Goal: Task Accomplishment & Management: Complete application form

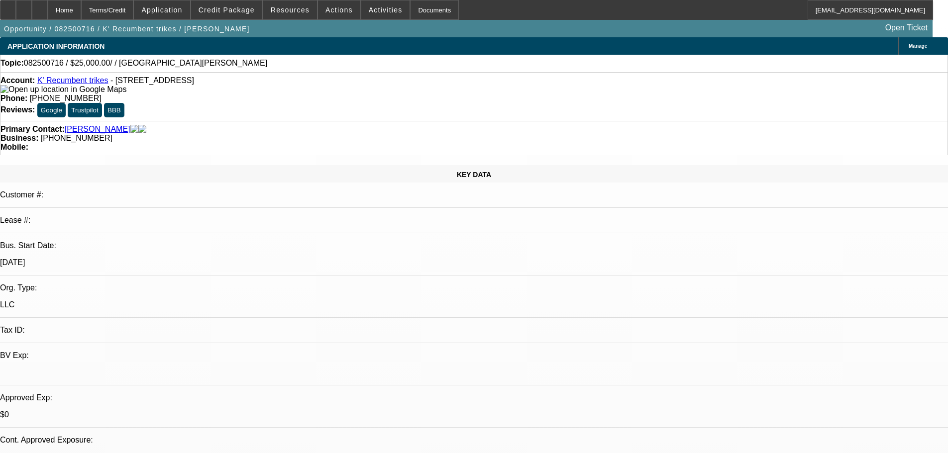
select select "0"
select select "2"
select select "0.1"
select select "4"
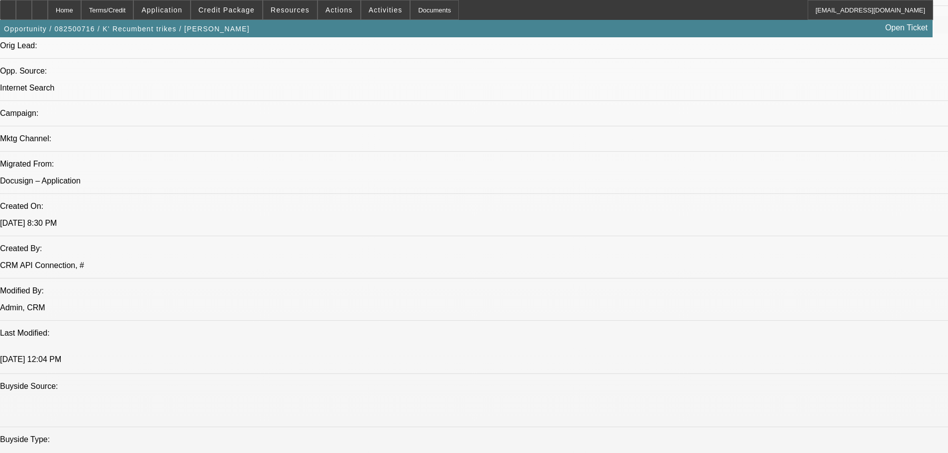
scroll to position [398, 0]
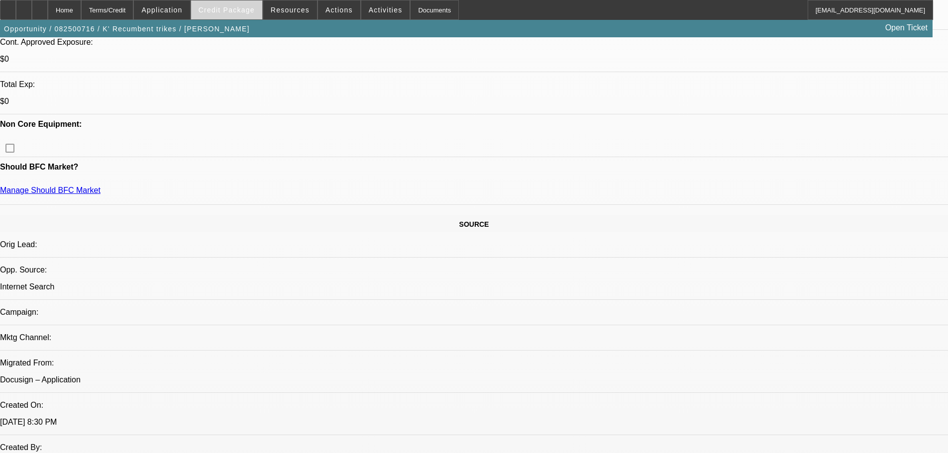
click at [234, 9] on span "Credit Package" at bounding box center [227, 10] width 56 height 8
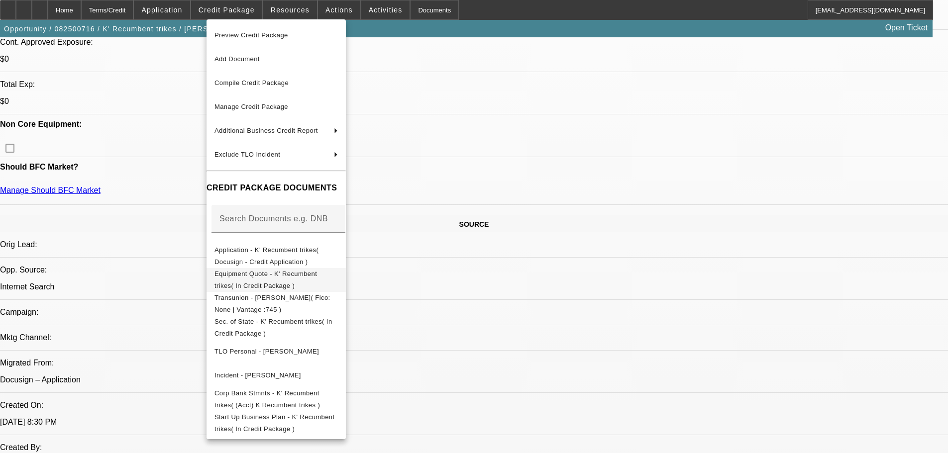
click at [317, 274] on span "Equipment Quote - K' Recumbent trikes( In Credit Package )" at bounding box center [265, 279] width 103 height 19
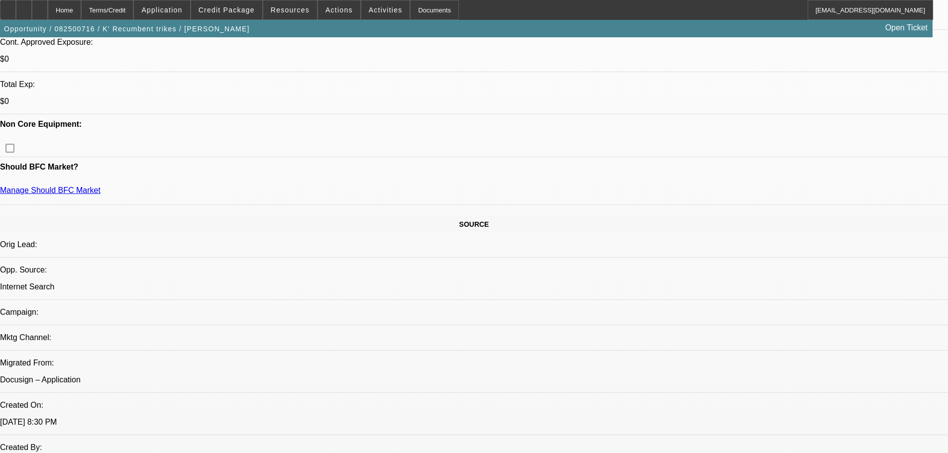
scroll to position [22, 0]
drag, startPoint x: 689, startPoint y: 294, endPoint x: 829, endPoint y: 303, distance: 140.7
copy div "https://mobilityscootrike.com/product/electric-box-cargo-bike-delivery-trike-tr…"
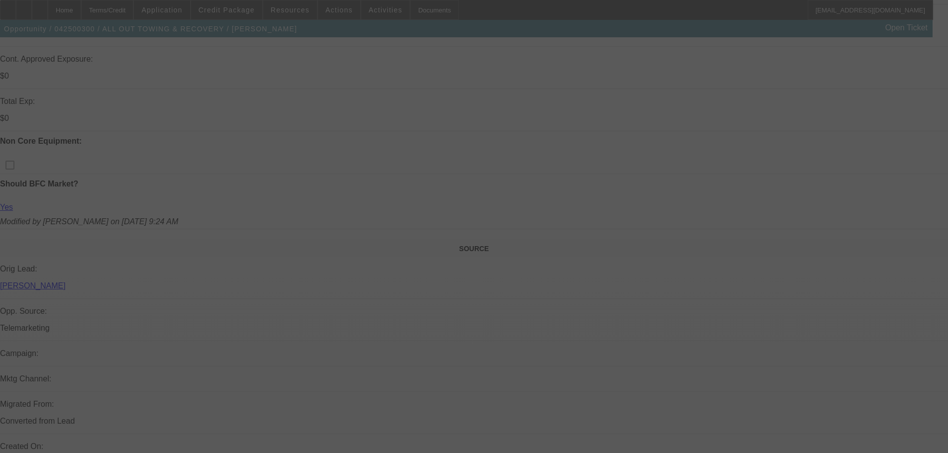
scroll to position [398, 0]
select select "0"
select select "2"
select select "0"
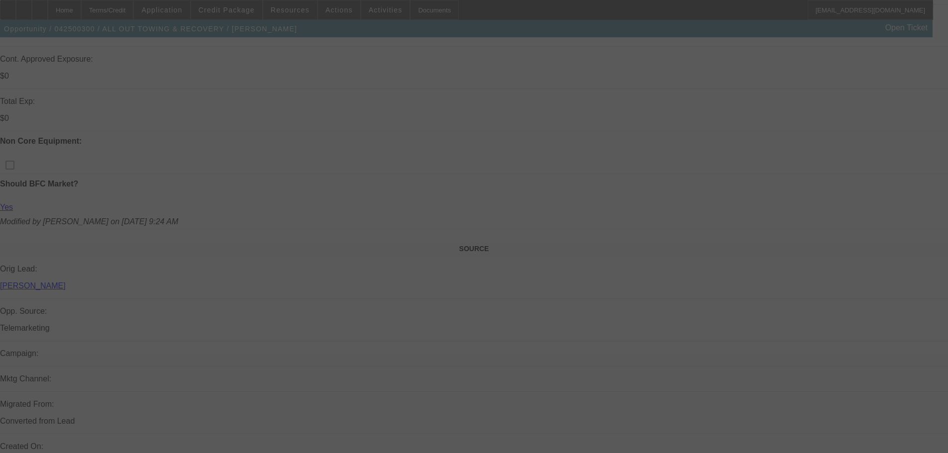
select select "6"
select select "0"
select select "6"
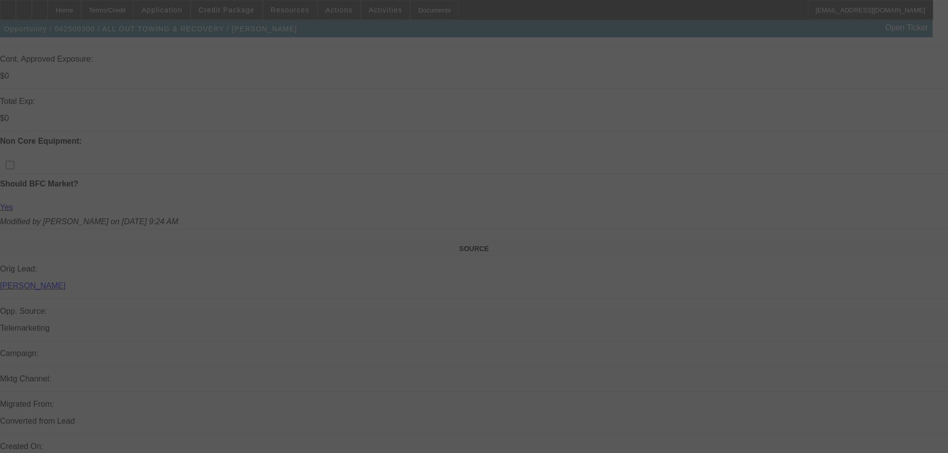
select select "0"
select select "3"
select select "0"
select select "6"
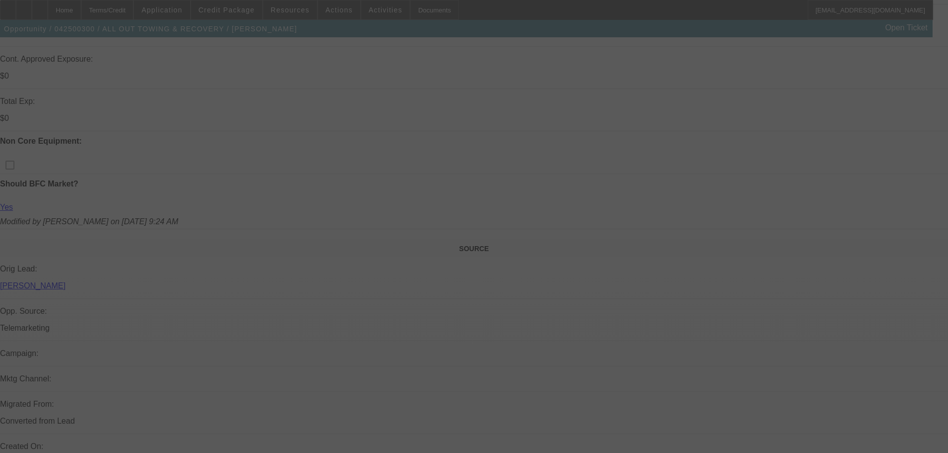
select select "0"
select select "2"
select select "0"
select select "6"
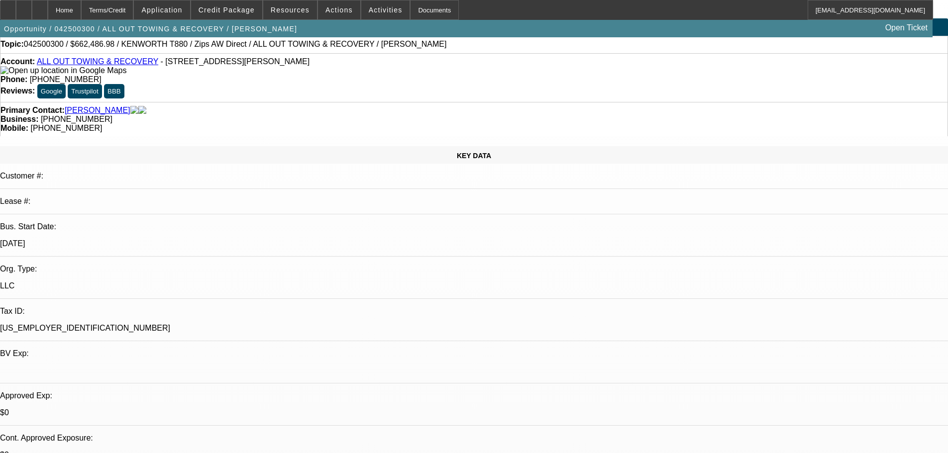
scroll to position [0, 0]
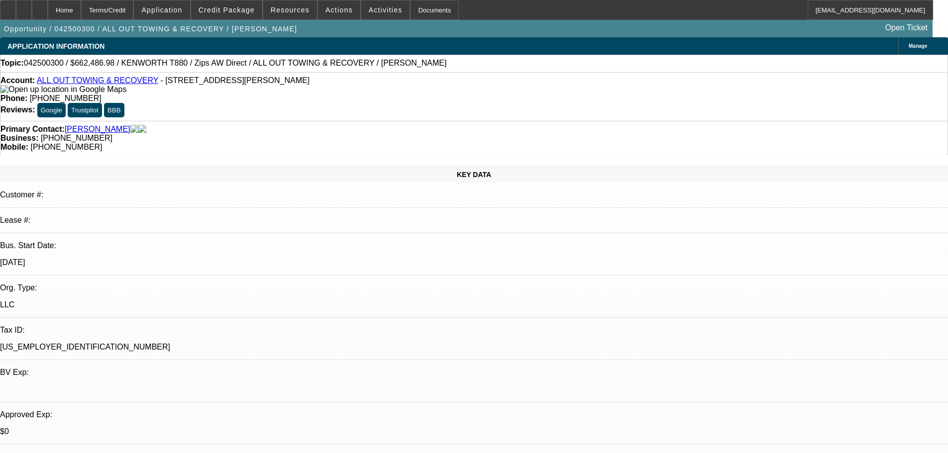
click at [125, 83] on link "ALL OUT TOWING & RECOVERY" at bounding box center [97, 80] width 121 height 8
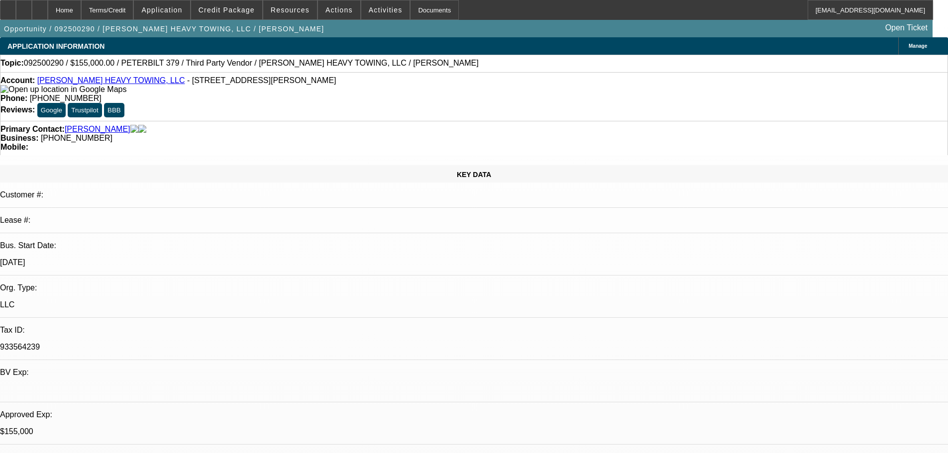
select select "0"
select select "2"
select select "0.1"
select select "4"
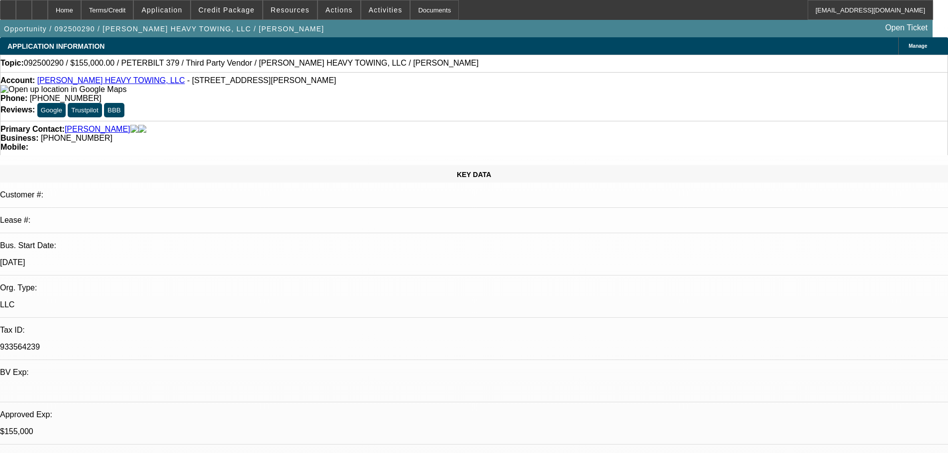
select select "0"
select select "6"
select select "0"
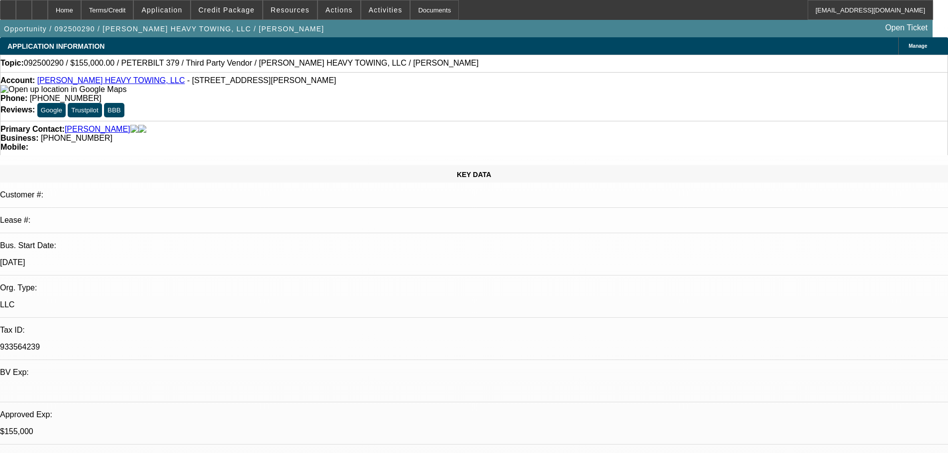
select select "2"
select select "0"
select select "6"
select select "0.1"
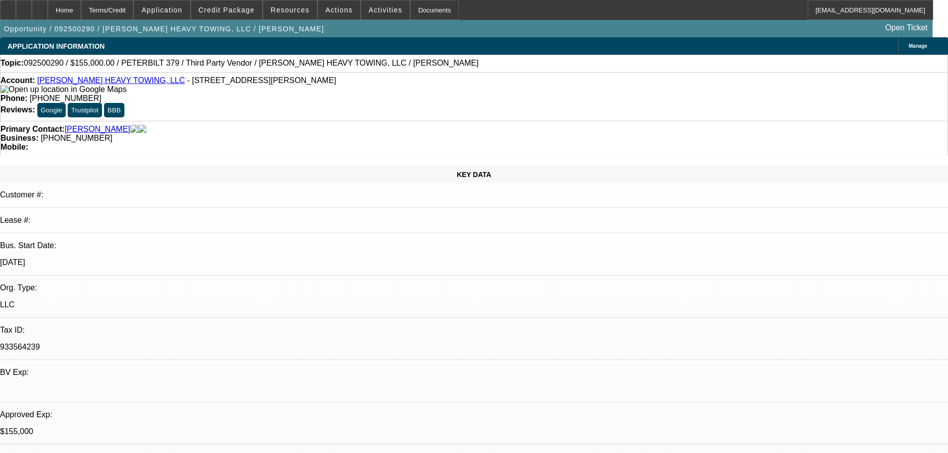
select select "2"
select select "0"
select select "6"
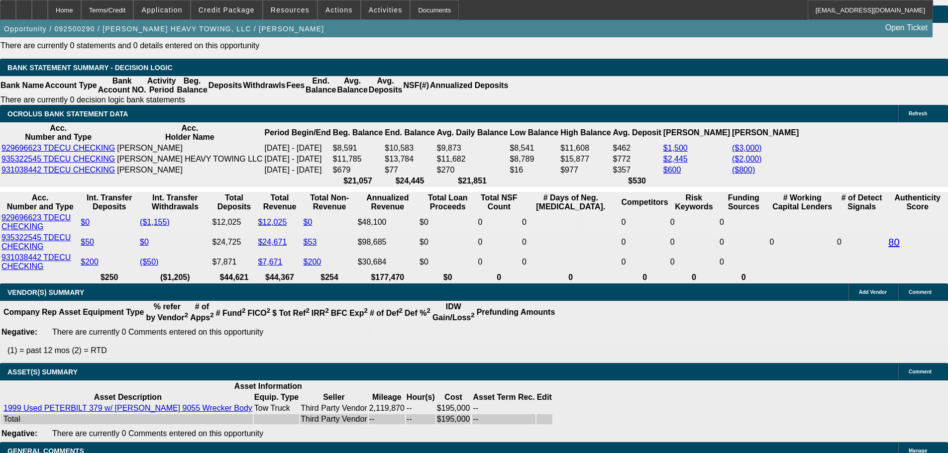
scroll to position [1640, 0]
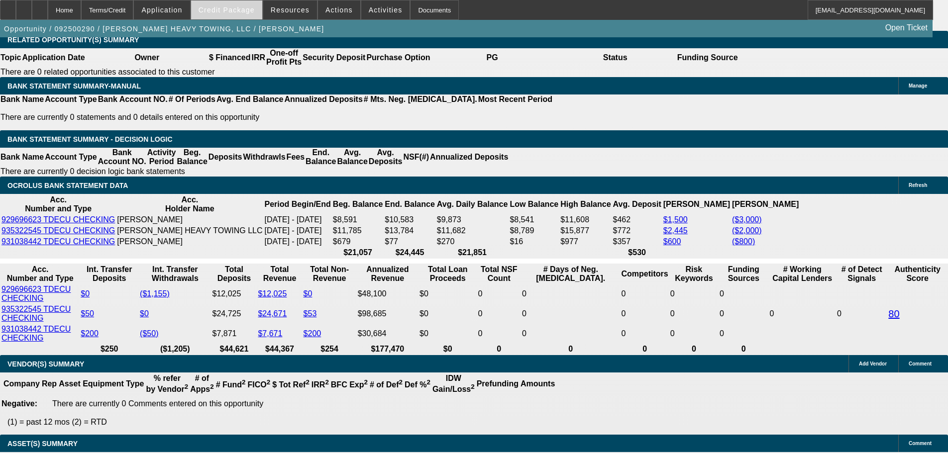
click at [240, 11] on span "Credit Package" at bounding box center [227, 10] width 56 height 8
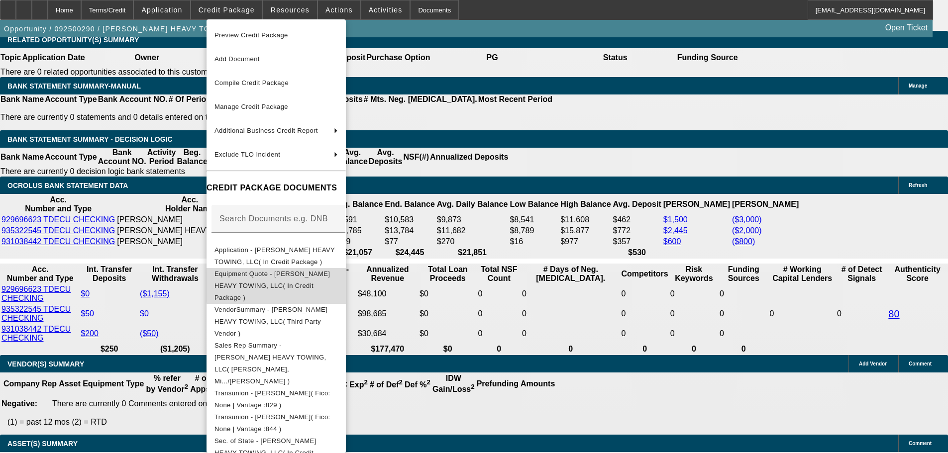
click at [338, 282] on span "Equipment Quote - KRIMMEL HEAVY TOWING, LLC( In Credit Package )" at bounding box center [275, 286] width 123 height 36
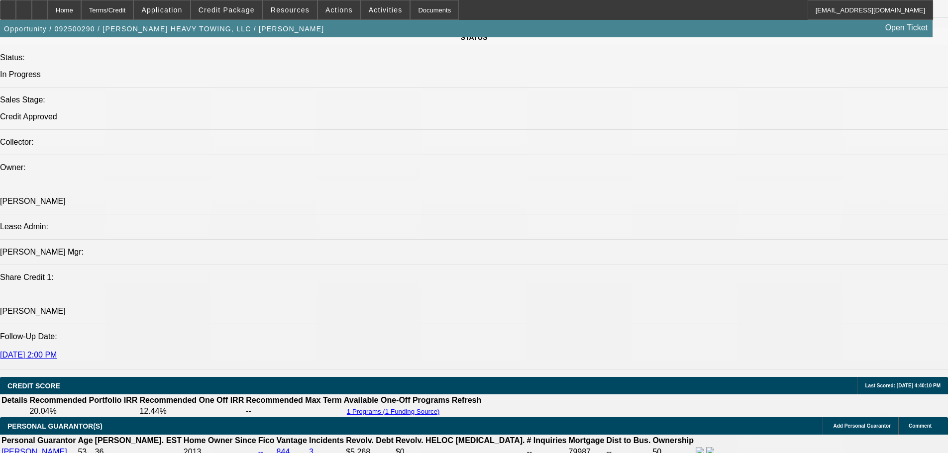
scroll to position [1100, 0]
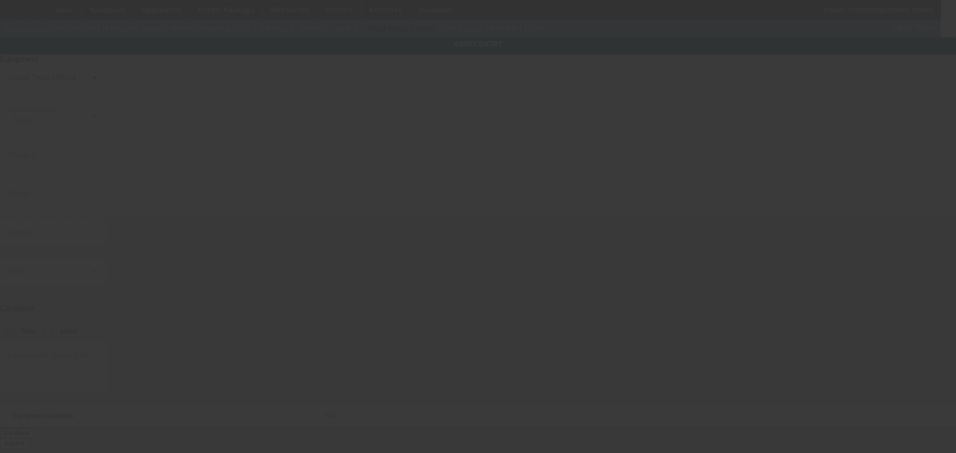
type input "1XP5D69X8XD504732"
type input "Peterbilt"
type input "379"
radio input "true"
type textarea "Wrecker"
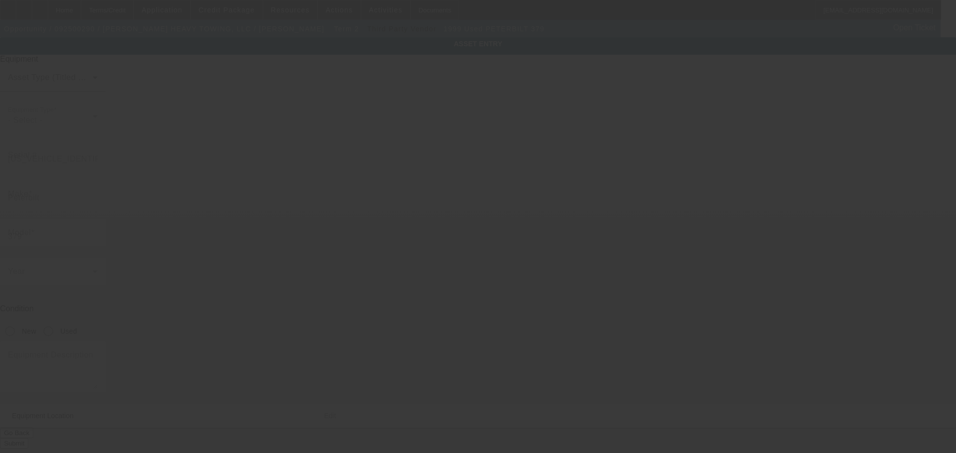
type input "9326 Woodlyn Rd"
type input "Houston"
type input "77078"
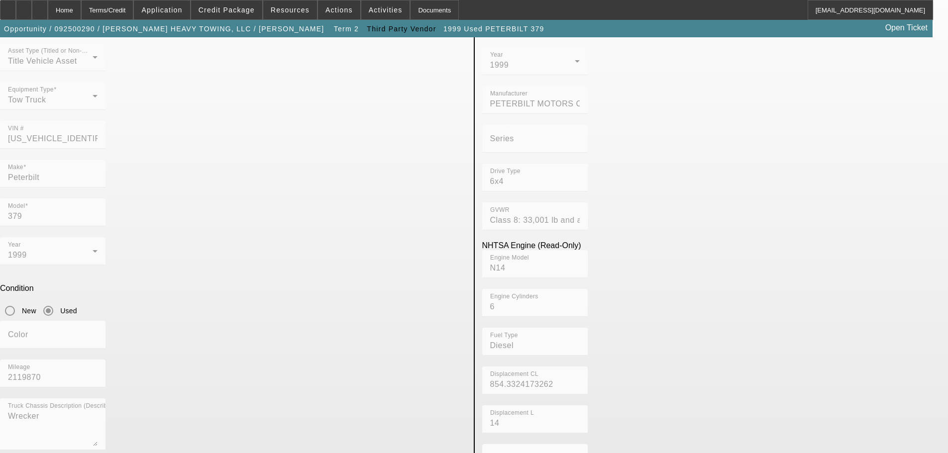
scroll to position [54, 0]
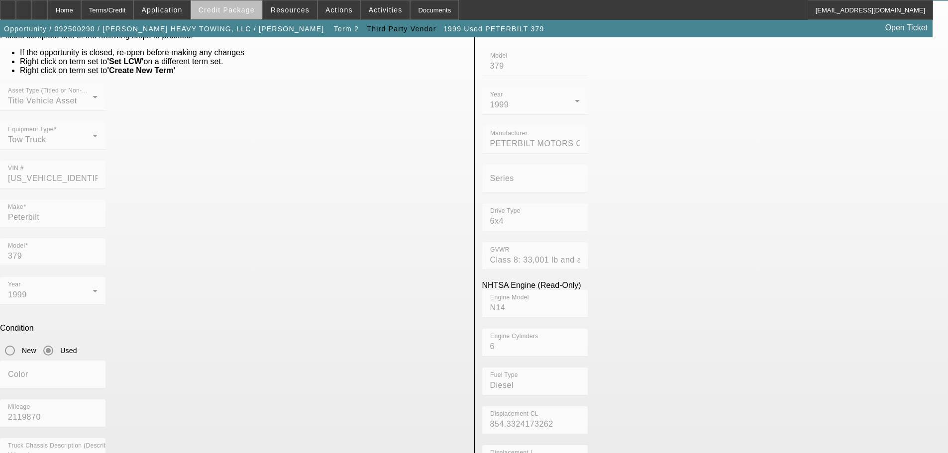
click at [246, 12] on span "Credit Package" at bounding box center [227, 10] width 56 height 8
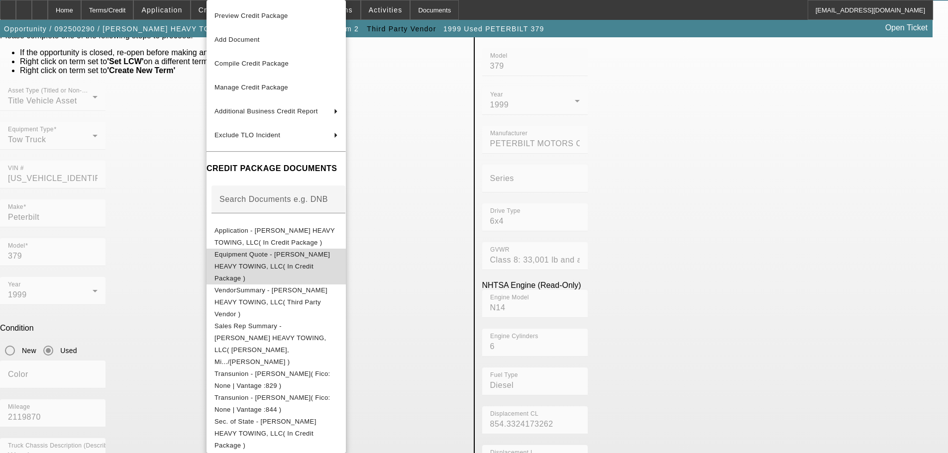
click at [300, 260] on span "Equipment Quote - KRIMMEL HEAVY TOWING, LLC( In Credit Package )" at bounding box center [271, 266] width 115 height 31
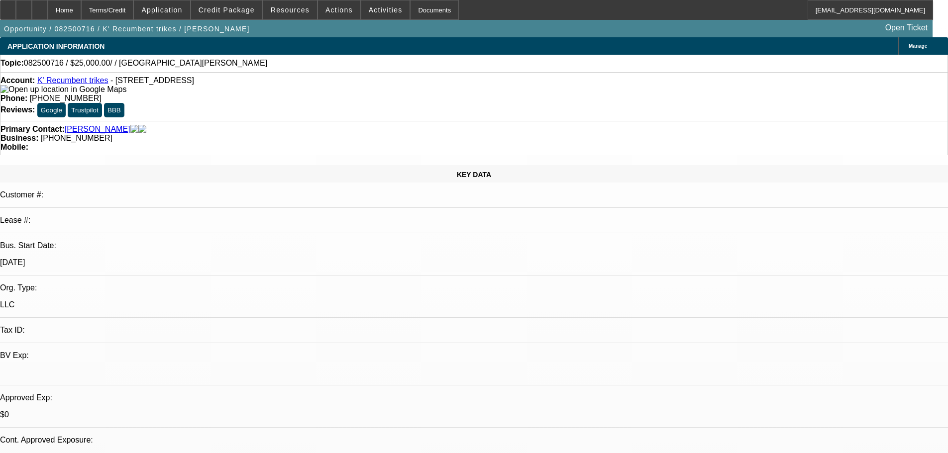
select select "0"
select select "2"
select select "0.1"
select select "4"
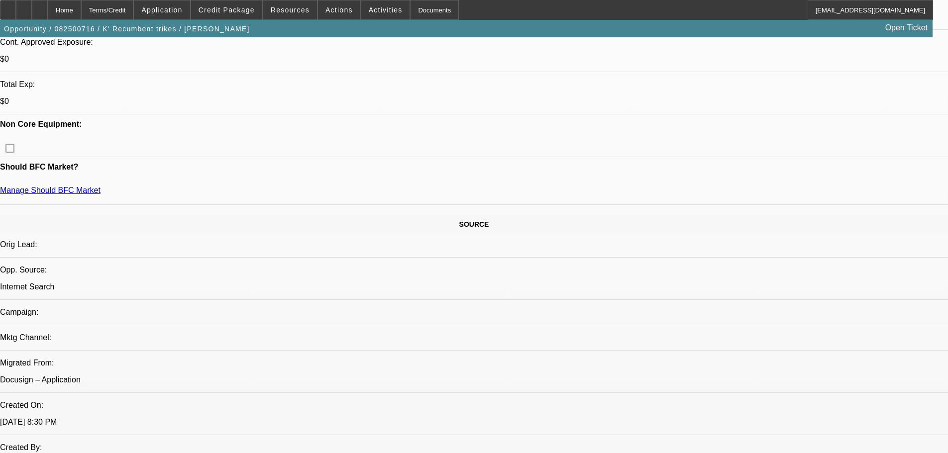
scroll to position [22, 0]
drag, startPoint x: 733, startPoint y: 234, endPoint x: 703, endPoint y: 202, distance: 44.4
